Goal: Information Seeking & Learning: Learn about a topic

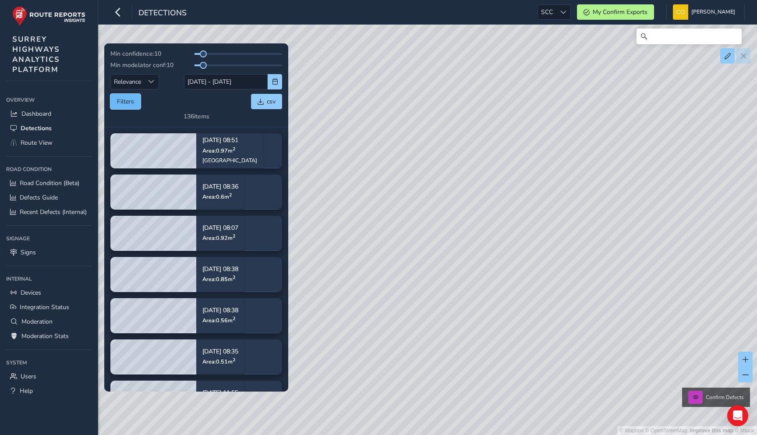
click at [129, 100] on button "Filters" at bounding box center [125, 101] width 30 height 15
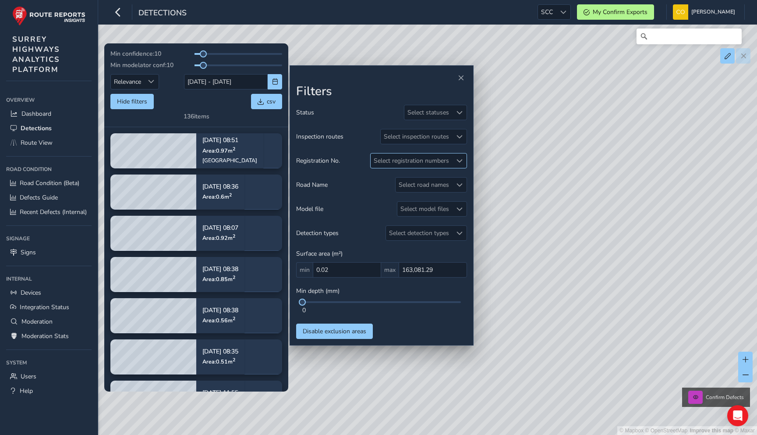
click at [405, 163] on div "Select registration numbers" at bounding box center [411, 160] width 81 height 14
click at [351, 112] on div "Status Select statuses" at bounding box center [381, 112] width 171 height 15
click at [421, 157] on div "Select registration numbers" at bounding box center [411, 160] width 81 height 14
click at [379, 201] on div at bounding box center [380, 200] width 9 height 9
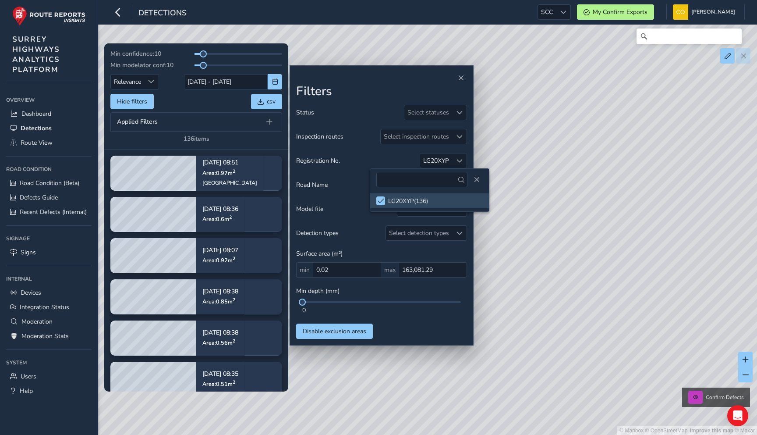
click at [220, 111] on div "Min confidence: 10 Min modelator conf: 10 Relevance Relevance 20/08/2025 - 03/0…" at bounding box center [196, 96] width 172 height 93
click at [462, 80] on span "Close" at bounding box center [461, 78] width 6 height 6
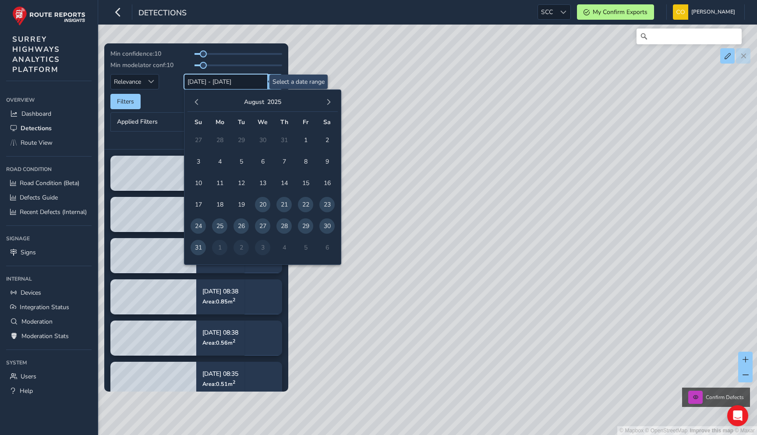
click at [233, 82] on input "20/08/2025 - 03/09/2025" at bounding box center [226, 81] width 84 height 15
click at [327, 99] on span "button" at bounding box center [329, 102] width 6 height 6
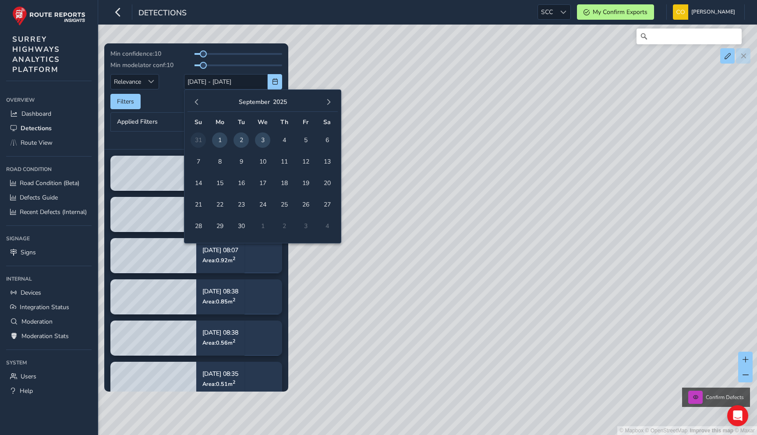
click at [239, 142] on span "2" at bounding box center [241, 139] width 15 height 15
type input "02/09/2025"
click at [260, 140] on span "3" at bounding box center [262, 139] width 15 height 15
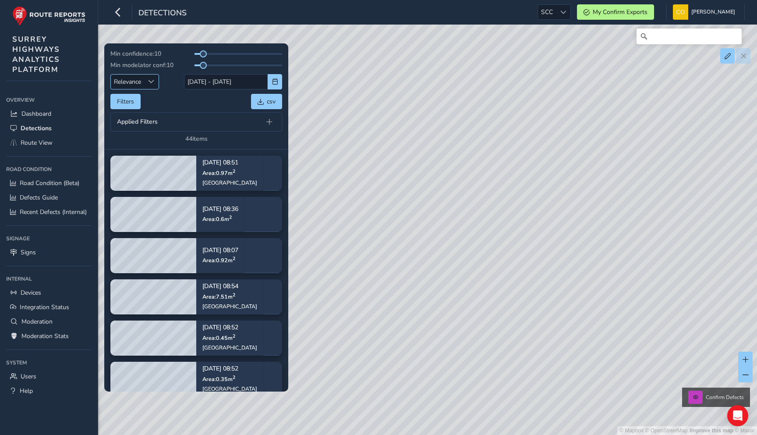
click at [137, 87] on span "Relevance" at bounding box center [127, 81] width 33 height 14
click at [137, 114] on li "Newest" at bounding box center [135, 114] width 49 height 14
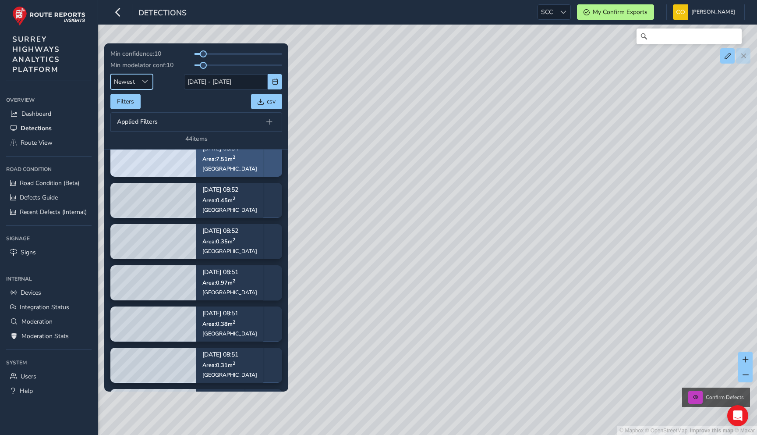
scroll to position [59, 0]
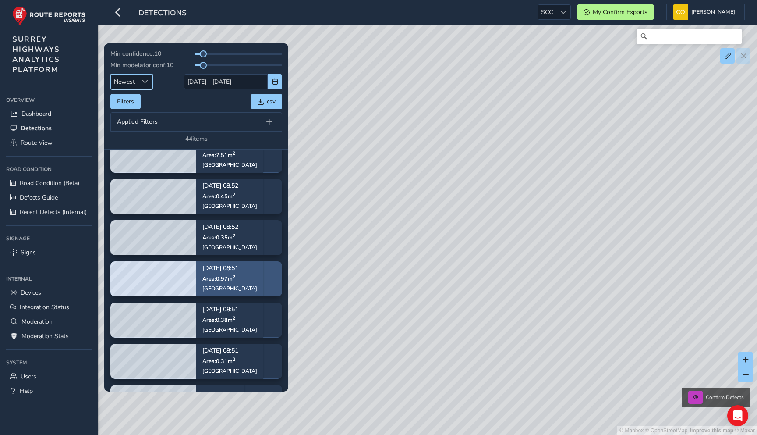
click at [230, 282] on span "Area: 0.97 m 2" at bounding box center [218, 278] width 33 height 7
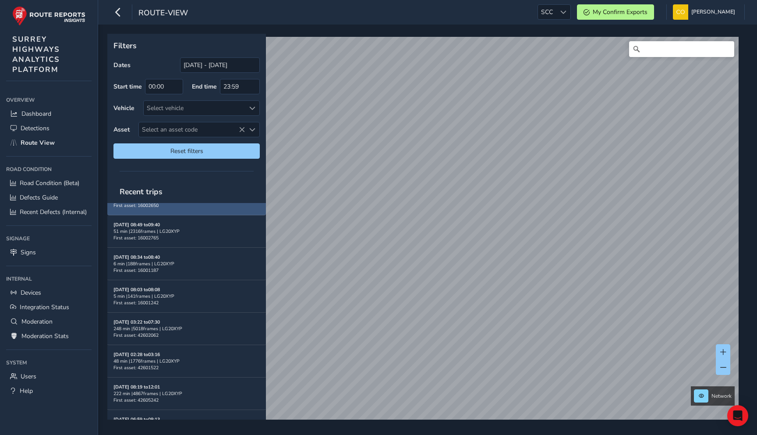
scroll to position [21, 0]
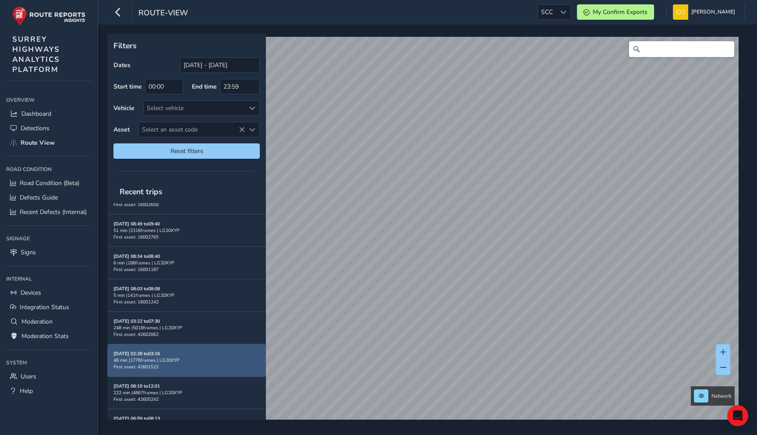
click at [186, 357] on div "48 min | 1776 frames | LG20XYP" at bounding box center [186, 360] width 146 height 7
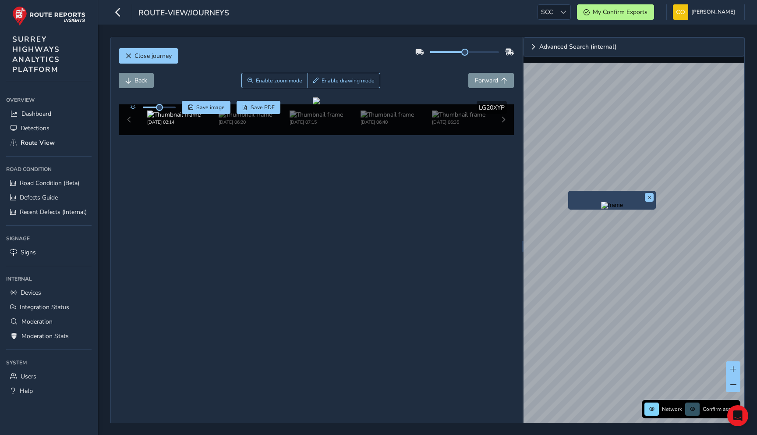
click at [601, 209] on img "Preview frame" at bounding box center [612, 205] width 22 height 7
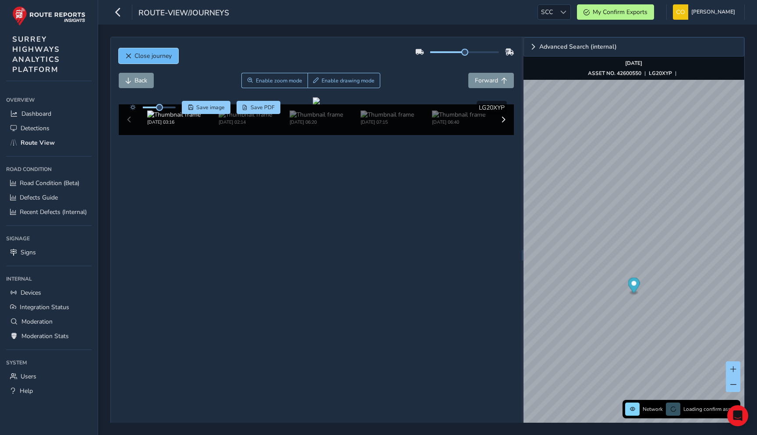
click at [160, 57] on span "Close journey" at bounding box center [153, 56] width 37 height 8
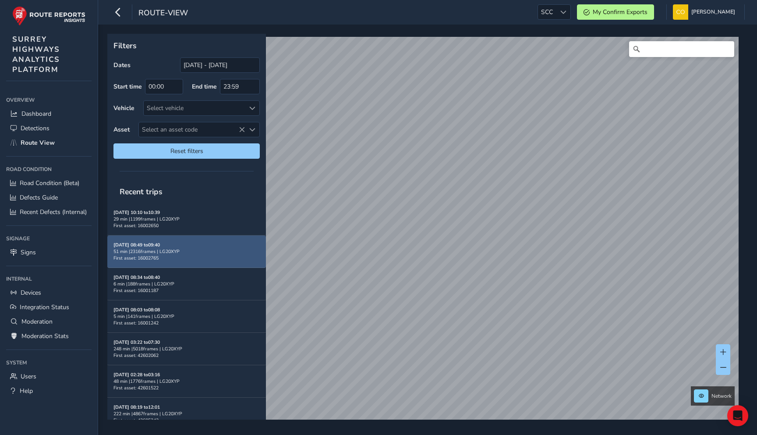
click at [204, 248] on div "51 min | 2316 frames | LG20XYP" at bounding box center [186, 251] width 146 height 7
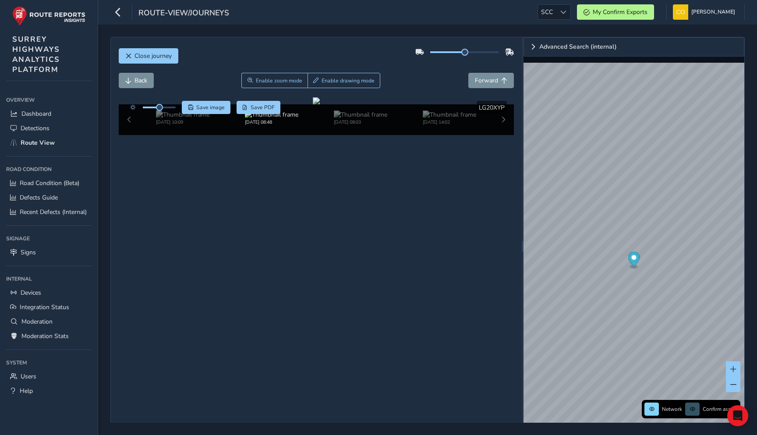
click at [456, 75] on div "Back Enable zoom mode Enable drawing mode Forward" at bounding box center [317, 80] width 396 height 15
drag, startPoint x: 462, startPoint y: 52, endPoint x: 493, endPoint y: 52, distance: 30.2
click at [493, 52] on span at bounding box center [489, 52] width 7 height 7
click at [450, 63] on div "Close journey" at bounding box center [317, 59] width 396 height 28
